Goal: Task Accomplishment & Management: Manage account settings

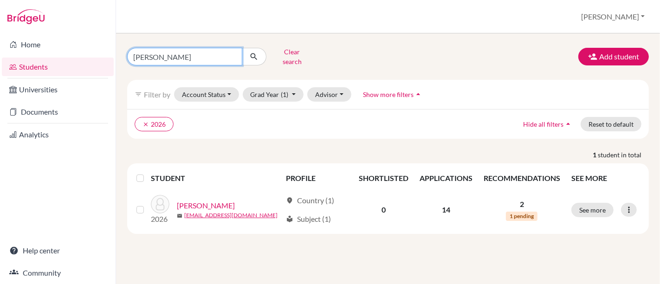
click at [192, 51] on input "[PERSON_NAME]" at bounding box center [184, 57] width 115 height 18
type input "k"
type input "[PERSON_NAME]"
click button "submit" at bounding box center [254, 57] width 25 height 18
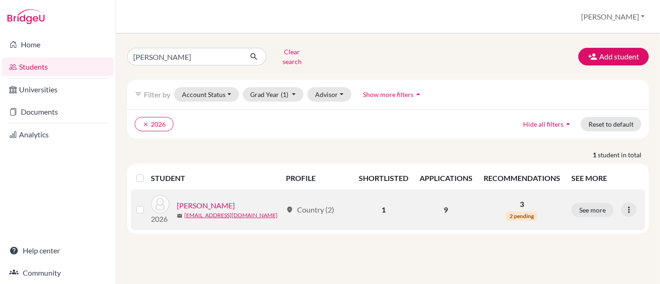
click at [195, 200] on link "[PERSON_NAME]" at bounding box center [206, 205] width 58 height 11
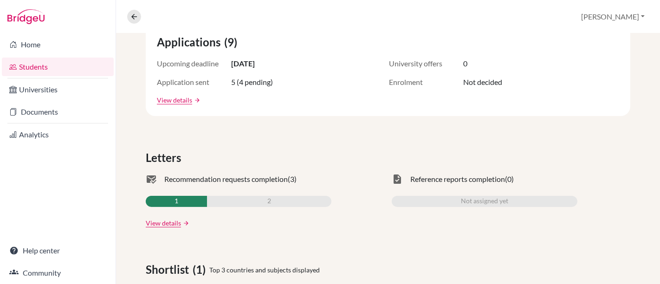
scroll to position [183, 0]
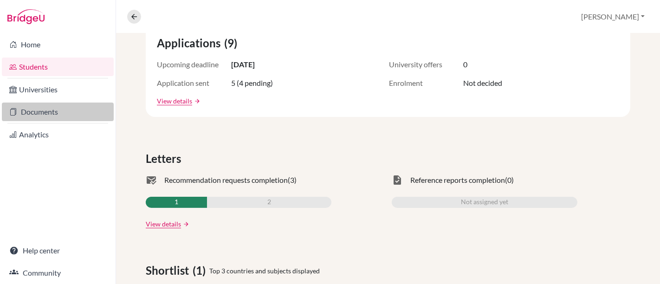
click at [47, 109] on link "Documents" at bounding box center [58, 112] width 112 height 19
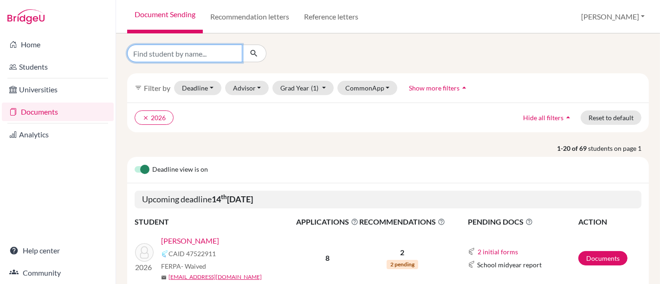
click at [218, 59] on input "Find student by name..." at bounding box center [184, 54] width 115 height 18
type input "[PERSON_NAME]"
click button "submit" at bounding box center [254, 54] width 25 height 18
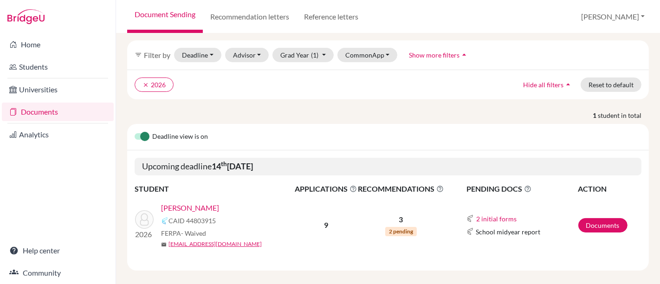
scroll to position [40, 0]
click at [578, 218] on link "Documents" at bounding box center [602, 225] width 49 height 14
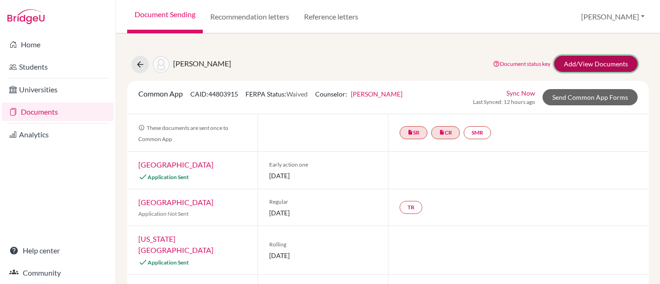
click at [610, 57] on link "Add/View Documents" at bounding box center [595, 64] width 83 height 16
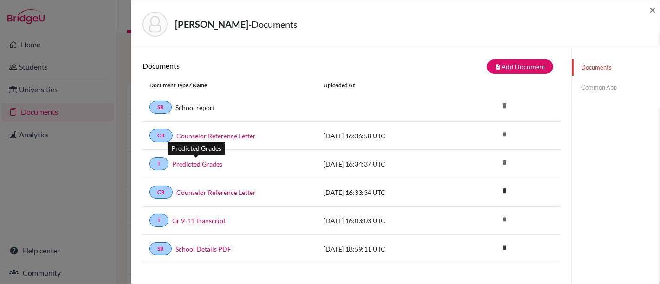
click at [201, 159] on link "Predicted Grades" at bounding box center [197, 164] width 50 height 10
